Goal: Transaction & Acquisition: Download file/media

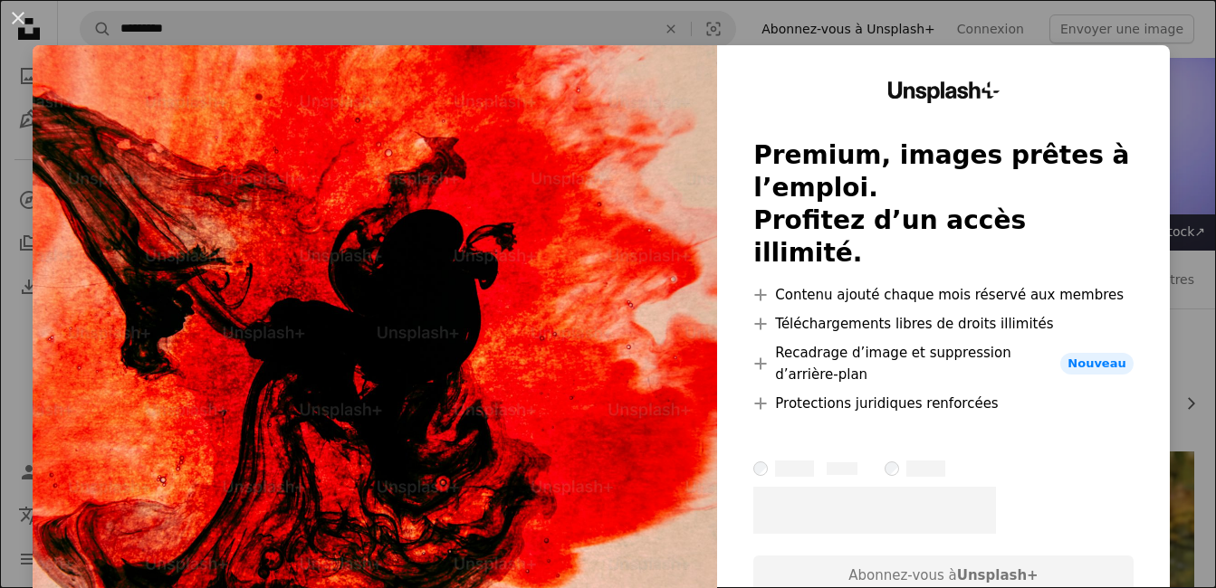
scroll to position [1897, 0]
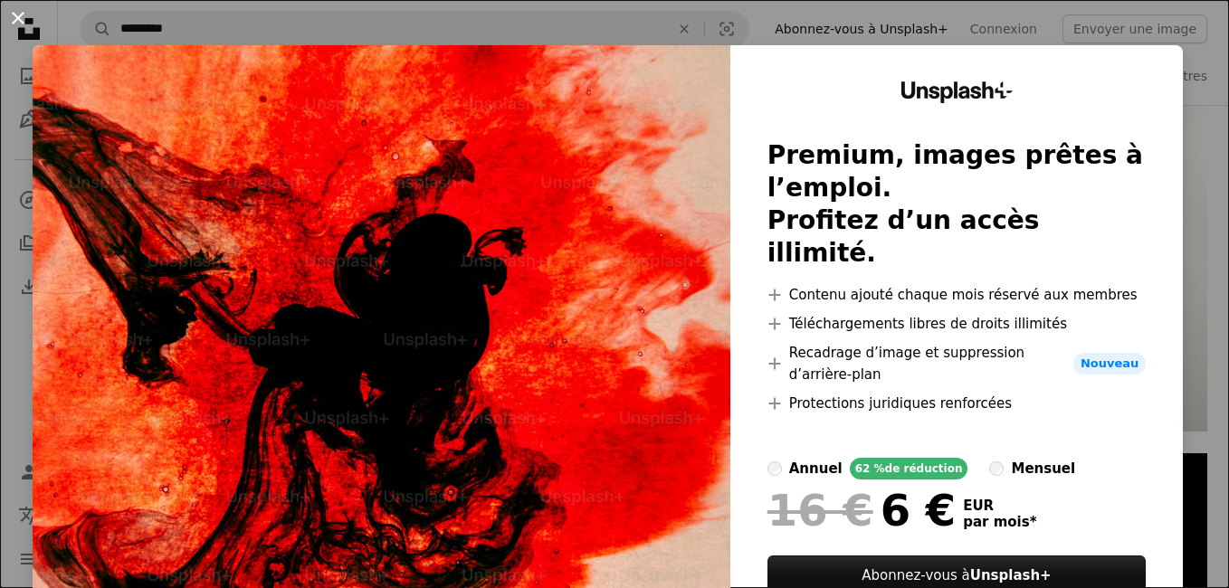
click at [14, 17] on button "An X shape" at bounding box center [18, 18] width 22 height 22
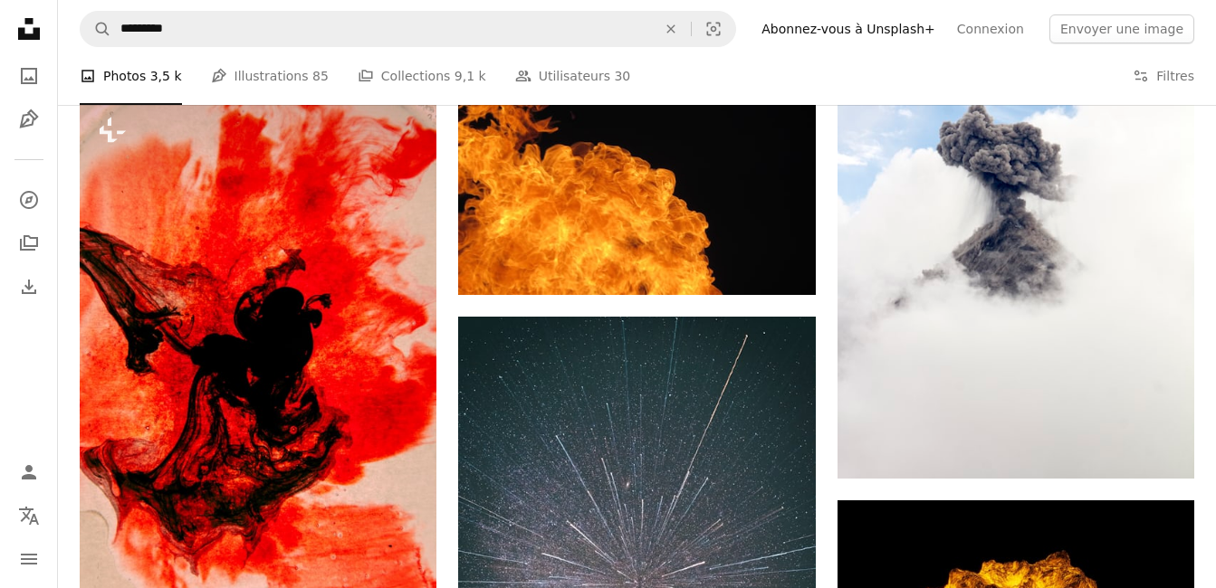
scroll to position [1870, 0]
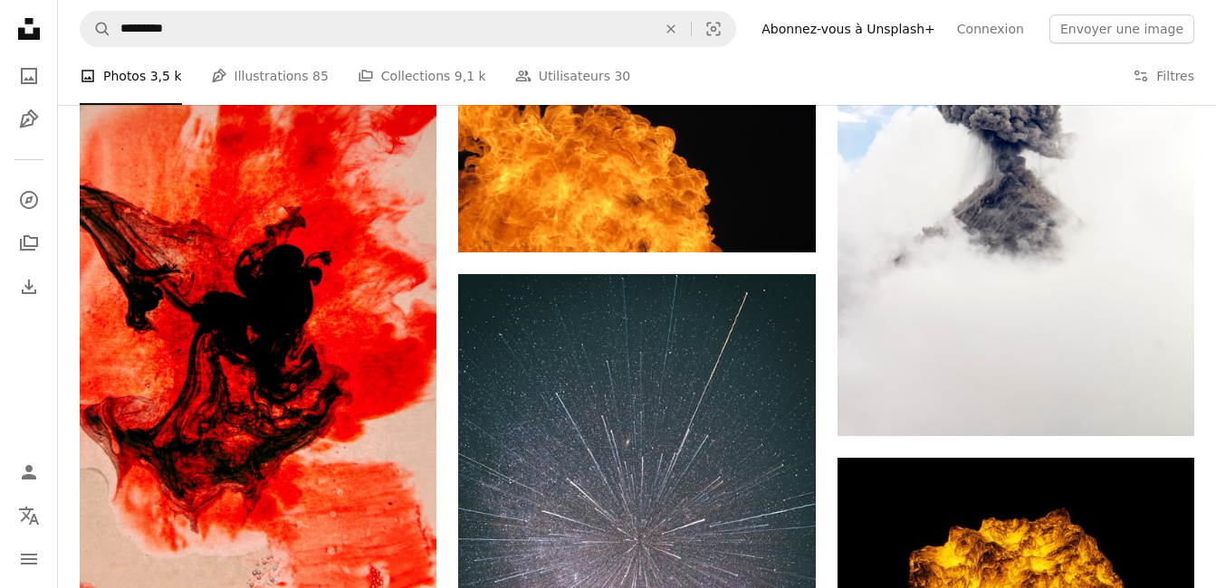
drag, startPoint x: 1164, startPoint y: 0, endPoint x: 788, endPoint y: 72, distance: 383.5
click at [788, 72] on div "A photo Photos 3,5 k Pen Tool Illustrations 85 A stack of folders Collections 9…" at bounding box center [637, 76] width 1114 height 58
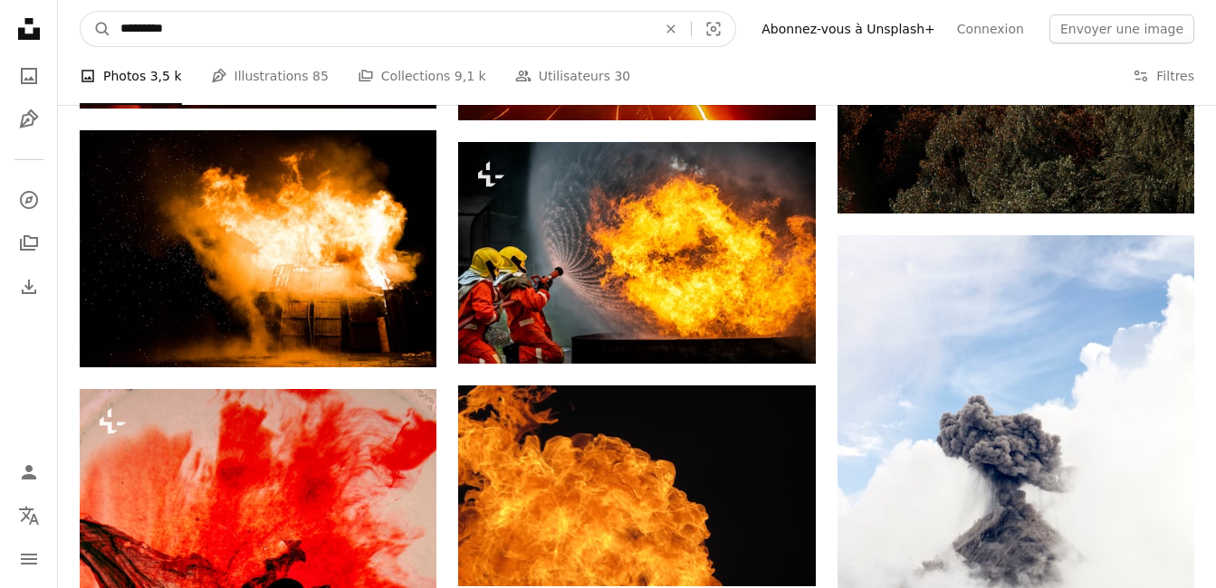
drag, startPoint x: 378, startPoint y: 24, endPoint x: -4, endPoint y: -9, distance: 383.5
click at [0, 0] on html "Unsplash logo Accueil Unsplash A photo Pen Tool A compass A stack of folders Do…" at bounding box center [608, 591] width 1216 height 4255
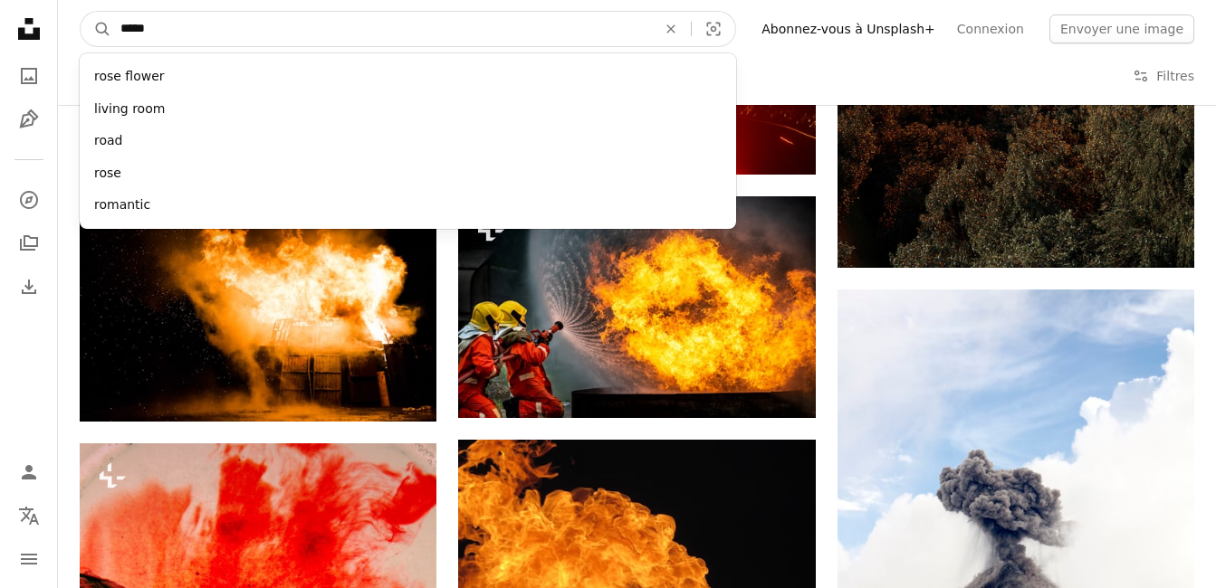
type input "*****"
click at [81, 12] on button "A magnifying glass" at bounding box center [96, 29] width 31 height 34
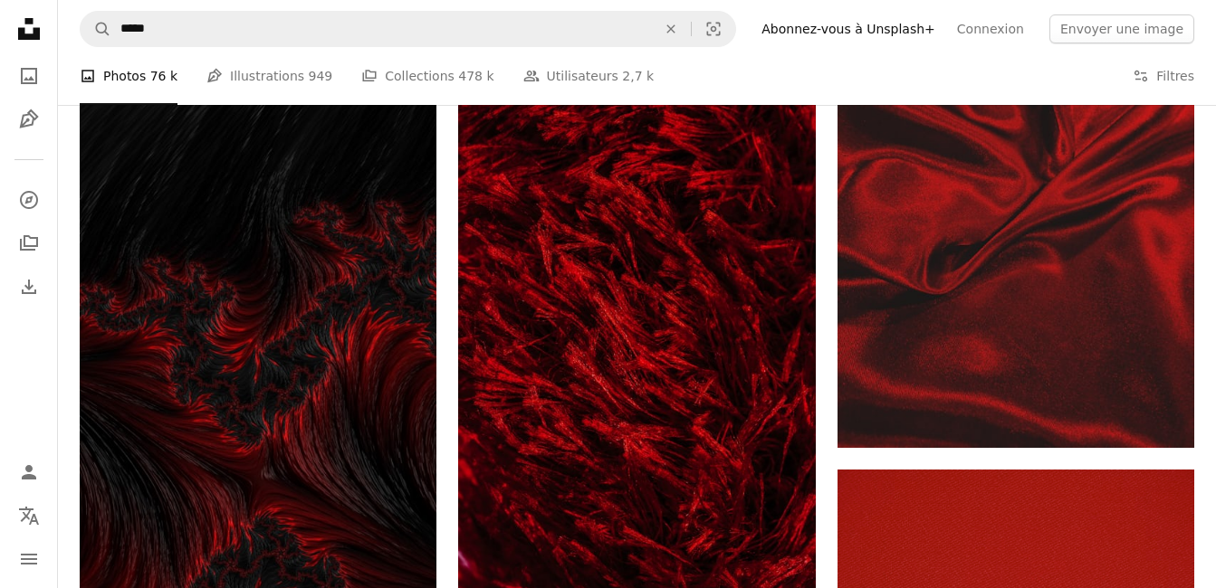
scroll to position [1483, 0]
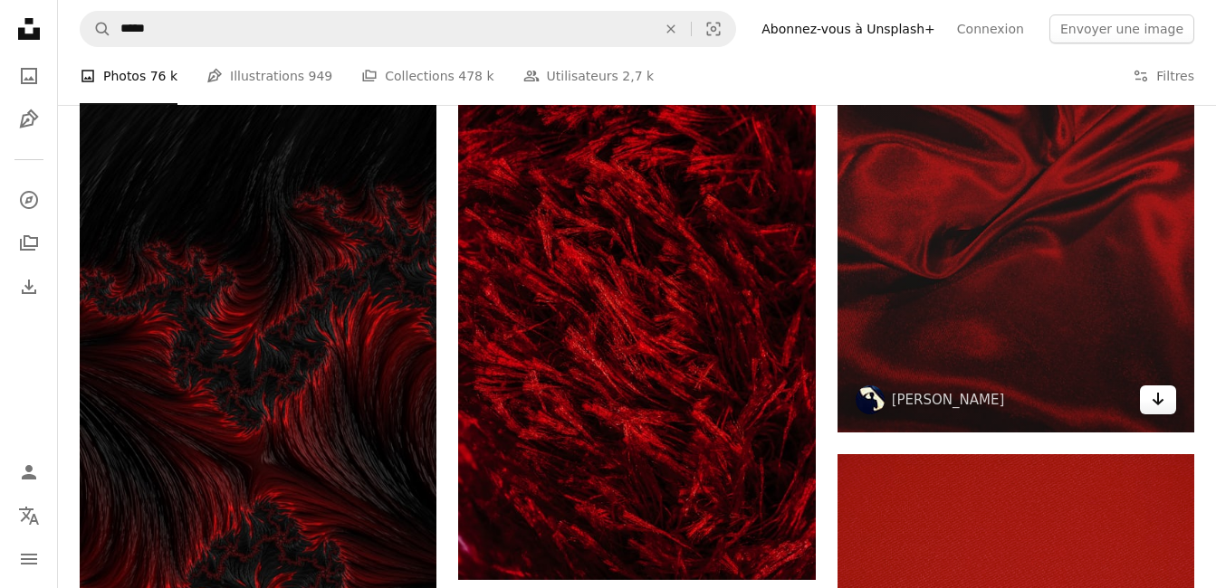
click at [1159, 403] on icon "Télécharger" at bounding box center [1158, 399] width 12 height 13
